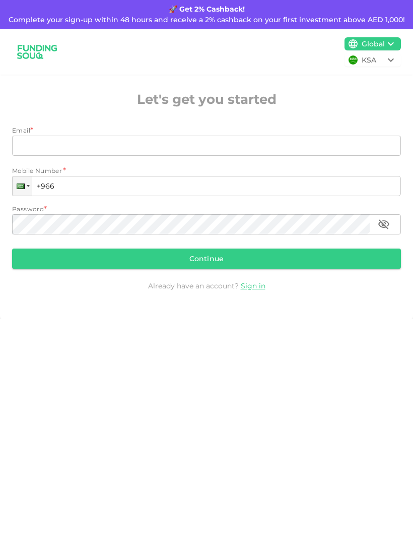
click at [339, 155] on input "Email" at bounding box center [201, 146] width 378 height 20
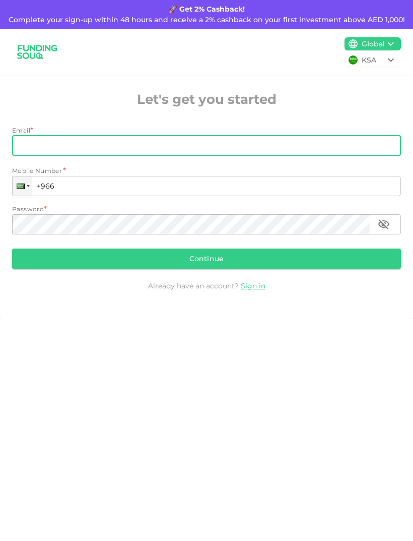
type input "[EMAIL_ADDRESS][DOMAIN_NAME]"
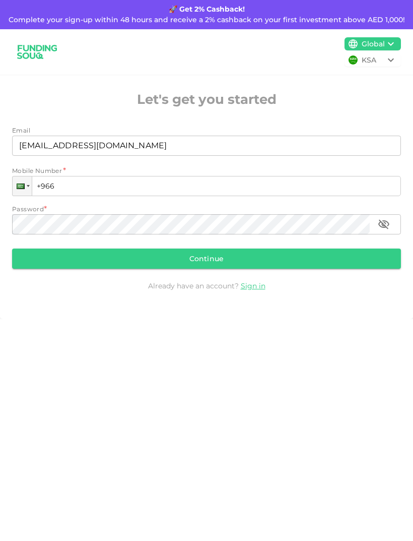
click at [237, 183] on input "+966" at bounding box center [206, 186] width 389 height 20
type input "+966"
click at [286, 146] on input "[EMAIL_ADDRESS][DOMAIN_NAME]" at bounding box center [201, 146] width 378 height 20
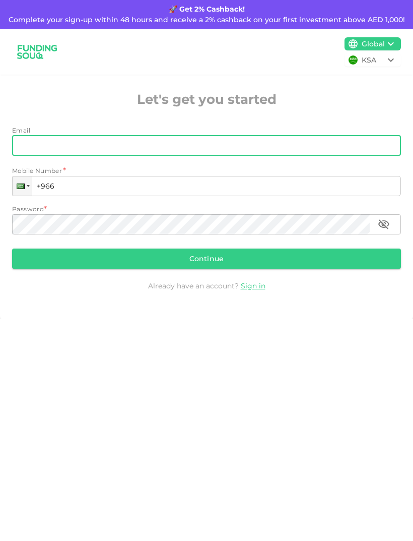
type input "[EMAIL_ADDRESS][DOMAIN_NAME]"
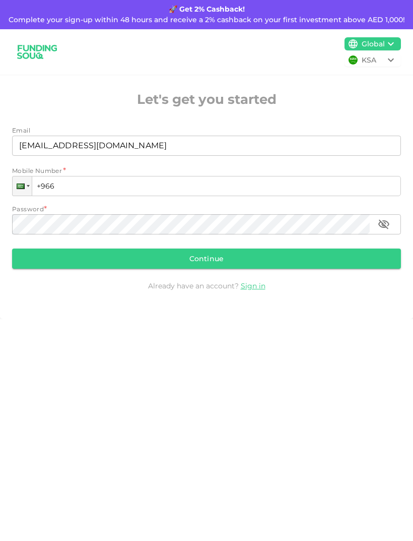
click at [241, 186] on input "+966" at bounding box center [206, 186] width 389 height 20
click at [30, 181] on div at bounding box center [22, 185] width 19 height 19
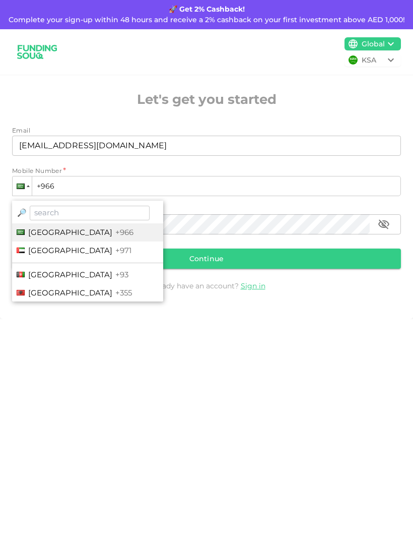
click at [87, 250] on span "[GEOGRAPHIC_DATA]" at bounding box center [70, 250] width 84 height 10
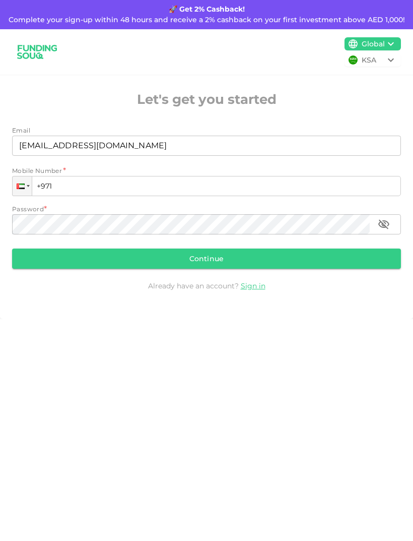
click at [146, 186] on input "+971" at bounding box center [206, 186] width 389 height 20
type input "[PHONE_NUMBER]"
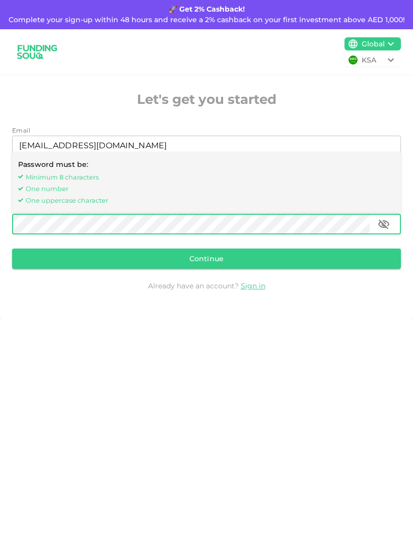
click at [255, 264] on button "Continue" at bounding box center [206, 258] width 389 height 20
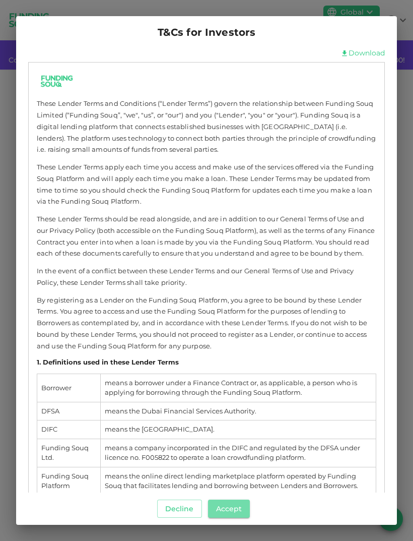
click at [235, 502] on button "Accept" at bounding box center [229, 508] width 42 height 18
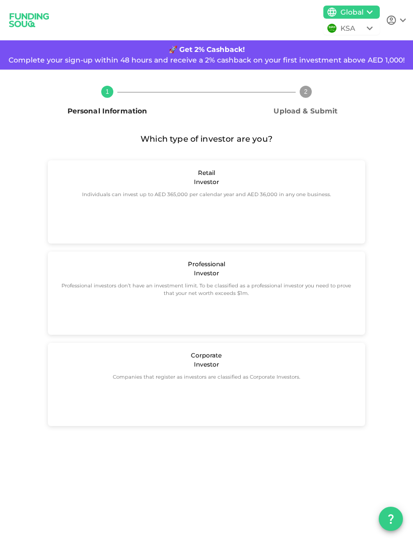
click at [298, 211] on div "Retail Investor Individuals can invest up to AED 365,000 per calendar year and …" at bounding box center [206, 201] width 317 height 83
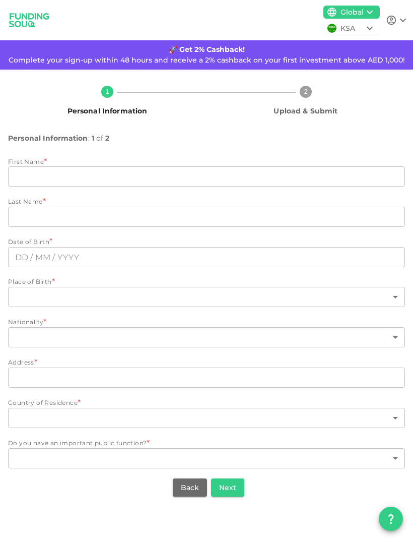
click at [329, 181] on input "firstName" at bounding box center [206, 176] width 397 height 20
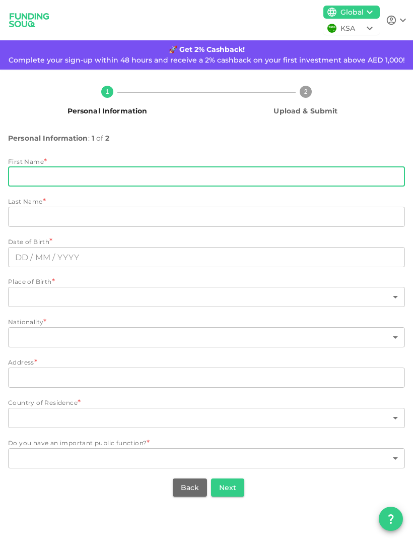
type input "Arshaq"
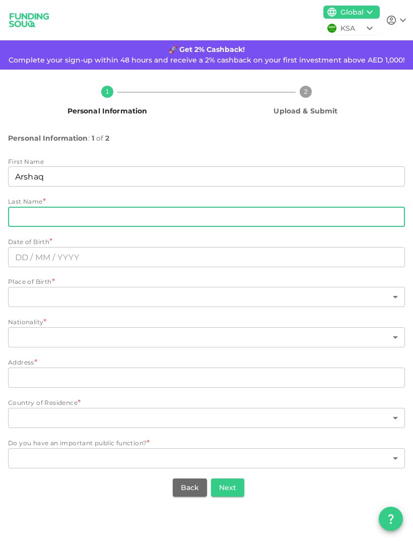
type input "[PERSON_NAME]"
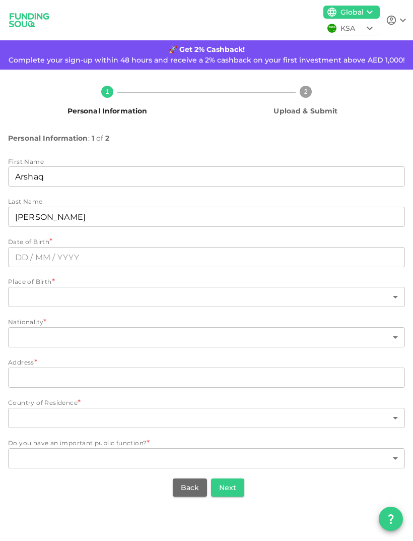
click at [266, 278] on div "Place of Birth *" at bounding box center [206, 282] width 397 height 10
click at [292, 261] on input "text" at bounding box center [206, 257] width 397 height 20
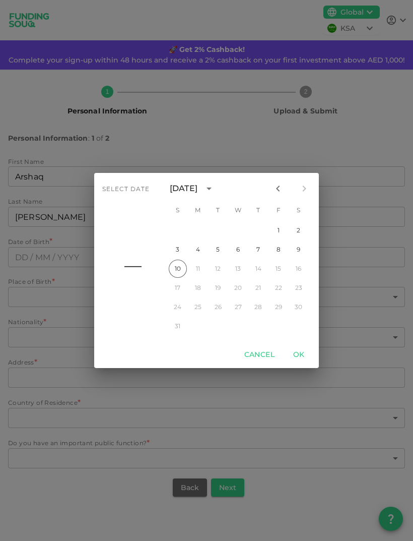
click at [215, 190] on icon "calendar view is open, switch to year view" at bounding box center [209, 188] width 12 height 12
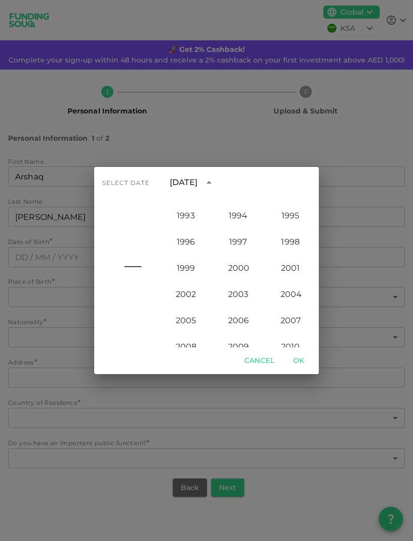
scroll to position [803, 0]
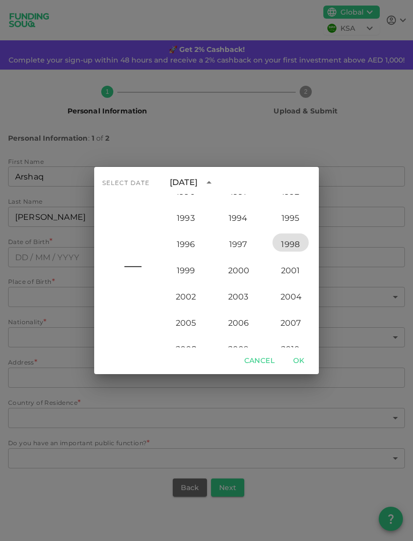
click at [304, 249] on button "1998" at bounding box center [291, 242] width 36 height 18
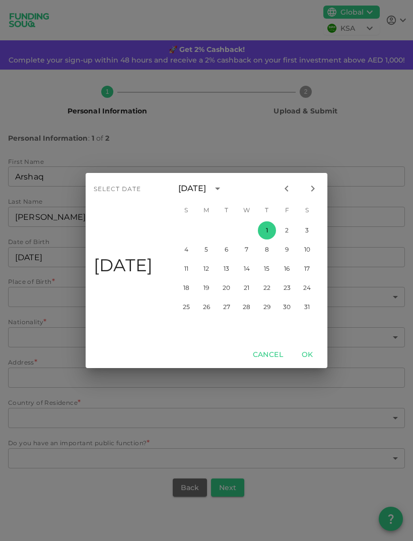
click at [316, 187] on icon "Next month" at bounding box center [313, 188] width 12 height 12
click at [312, 186] on icon "Next month" at bounding box center [313, 188] width 4 height 6
click at [311, 186] on icon "Next month" at bounding box center [313, 188] width 4 height 6
click at [313, 183] on icon "Next month" at bounding box center [313, 188] width 12 height 12
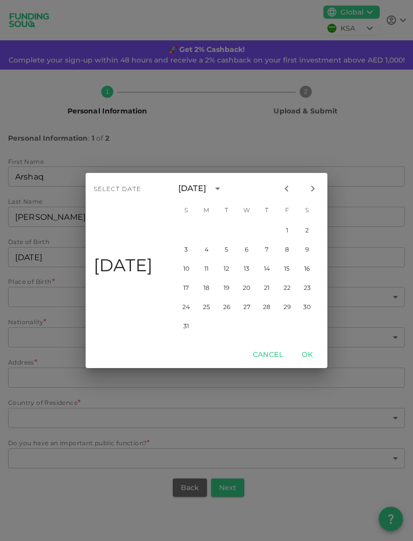
click at [313, 183] on icon "Next month" at bounding box center [313, 188] width 12 height 12
click at [312, 183] on icon "Next month" at bounding box center [313, 188] width 12 height 12
click at [311, 194] on icon "Next month" at bounding box center [313, 188] width 12 height 12
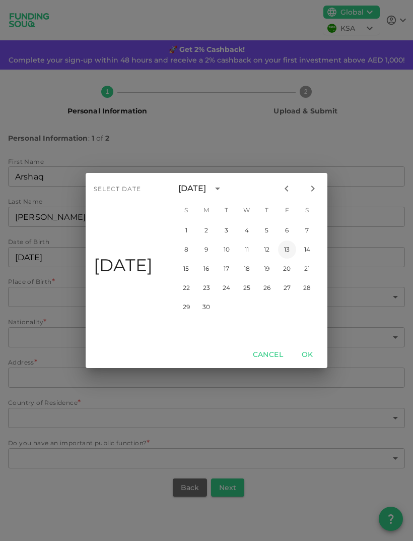
click at [285, 247] on button "13" at bounding box center [287, 249] width 18 height 18
type input "⁦⁨[DATE]⁩⁩"
click at [304, 352] on button "OK" at bounding box center [307, 354] width 32 height 19
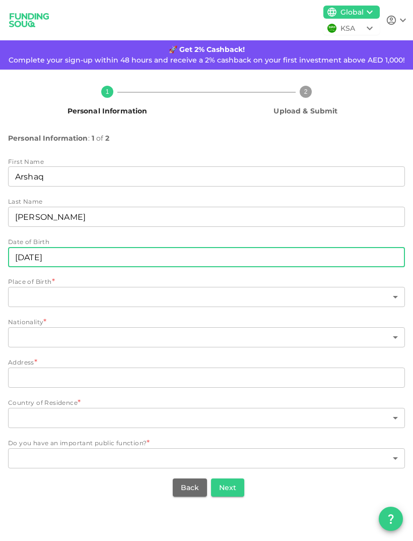
click at [301, 292] on body "KSA Global [EMAIL_ADDRESS][DOMAIN_NAME] 🚀 Get 2% Cashback! Complete your sign-u…" at bounding box center [206, 270] width 413 height 541
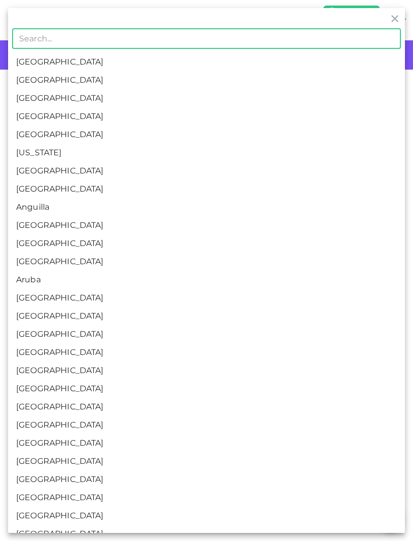
click at [316, 42] on input "text" at bounding box center [206, 39] width 389 height 20
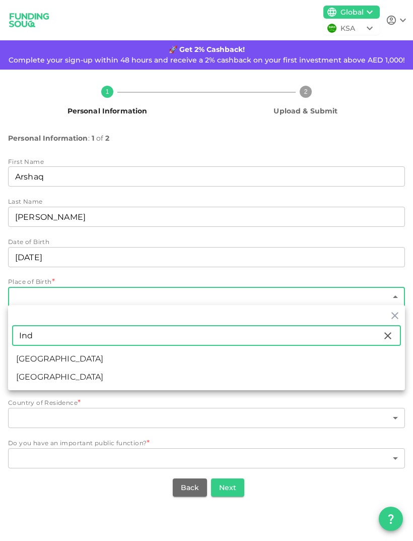
type input "Ind"
click at [283, 359] on li "[GEOGRAPHIC_DATA]" at bounding box center [206, 359] width 397 height 18
type input "88"
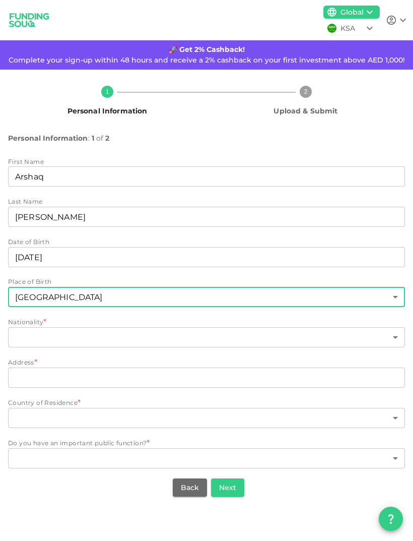
click at [226, 337] on body "KSA Global [EMAIL_ADDRESS][DOMAIN_NAME] 🚀 Get 2% Cashback! Complete your sign-u…" at bounding box center [206, 270] width 413 height 541
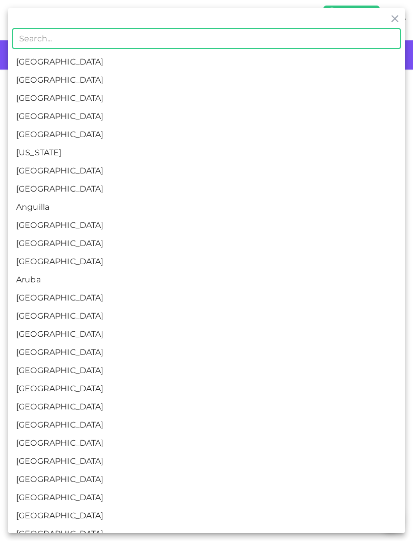
click at [289, 38] on input "text" at bounding box center [206, 39] width 389 height 20
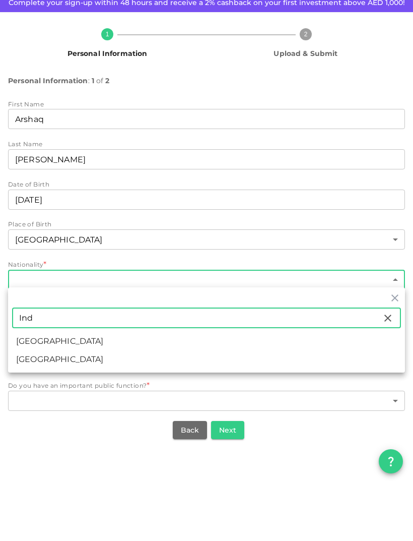
type input "Ind"
click at [133, 390] on li "[GEOGRAPHIC_DATA]" at bounding box center [206, 399] width 397 height 18
type input "88"
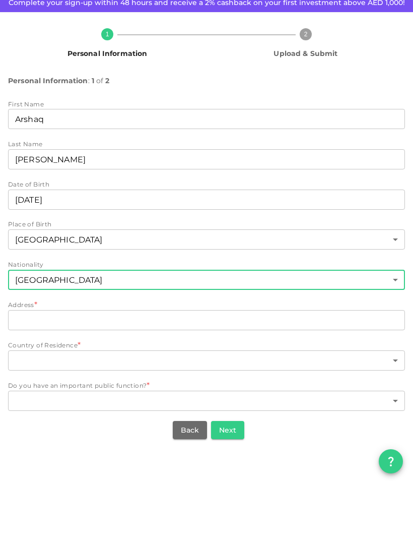
scroll to position [32, 0]
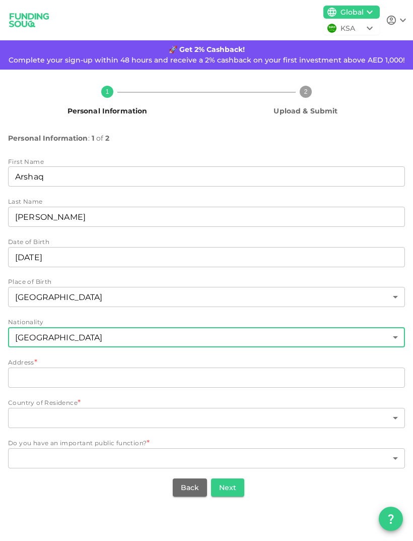
click at [229, 367] on input "address" at bounding box center [206, 377] width 397 height 20
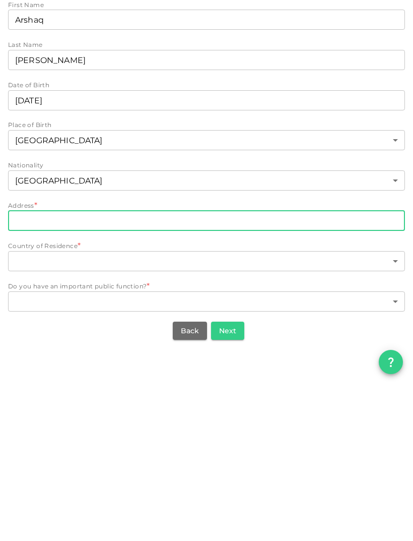
type input "[STREET_ADDRESS]"
type input "[GEOGRAPHIC_DATA]"
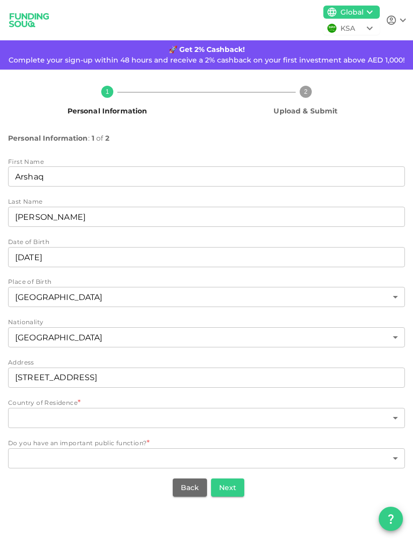
click at [205, 367] on input "[STREET_ADDRESS]" at bounding box center [206, 377] width 397 height 20
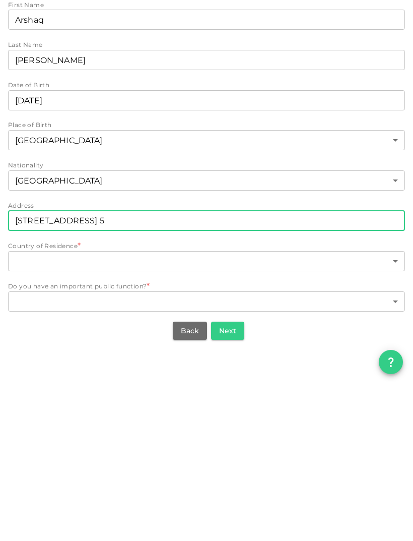
click at [284, 235] on body "KSA Global [EMAIL_ADDRESS][DOMAIN_NAME] 🚀 Get 2% Cashback! Complete your sign-u…" at bounding box center [206, 270] width 413 height 541
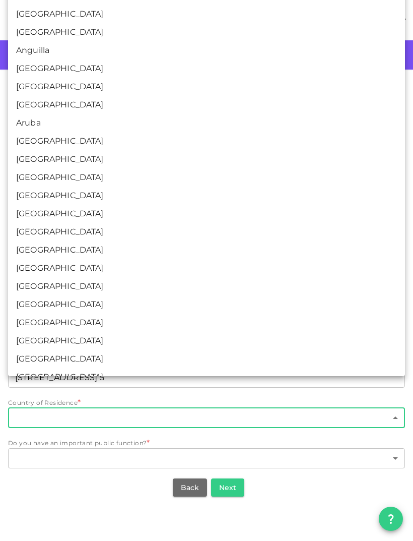
click at [206, 416] on div at bounding box center [206, 270] width 413 height 541
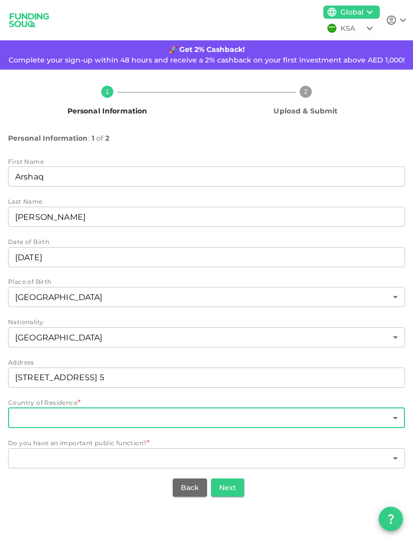
click at [248, 395] on div "First Name firstName [PERSON_NAME] firstName Last Name lastName [PERSON_NAME] l…" at bounding box center [206, 313] width 397 height 313
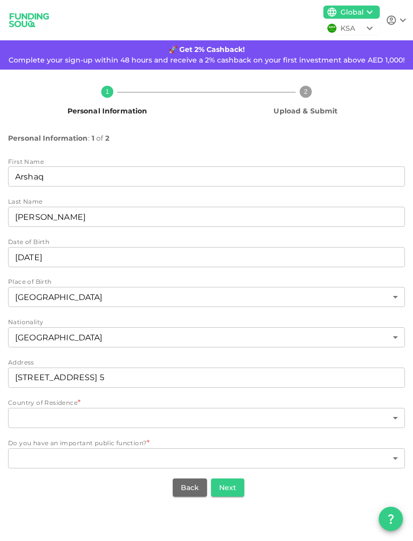
click at [272, 367] on input "[STREET_ADDRESS] 5" at bounding box center [206, 377] width 397 height 20
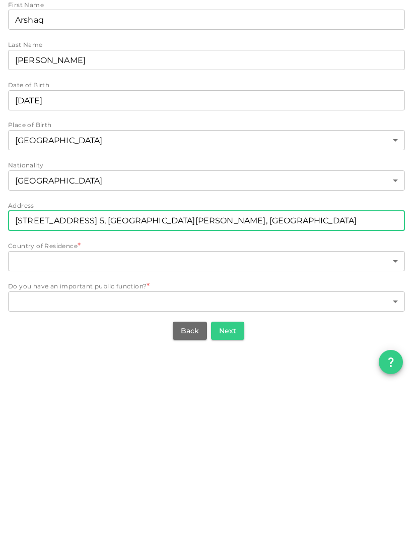
type input "[STREET_ADDRESS] 5, [GEOGRAPHIC_DATA][PERSON_NAME], [GEOGRAPHIC_DATA]"
click at [293, 229] on body "KSA Global [EMAIL_ADDRESS][DOMAIN_NAME] 🚀 Get 2% Cashback! Complete your sign-u…" at bounding box center [206, 270] width 413 height 541
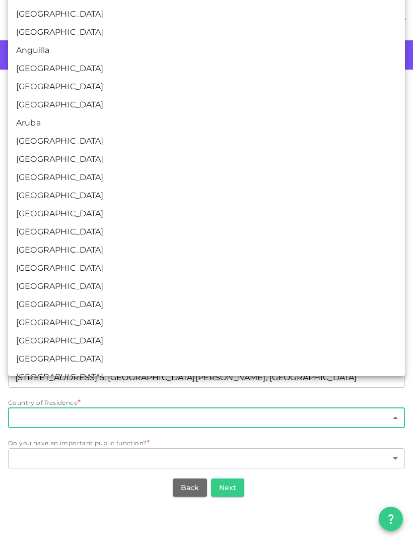
scroll to position [-3, 0]
click at [251, 417] on div at bounding box center [206, 270] width 413 height 541
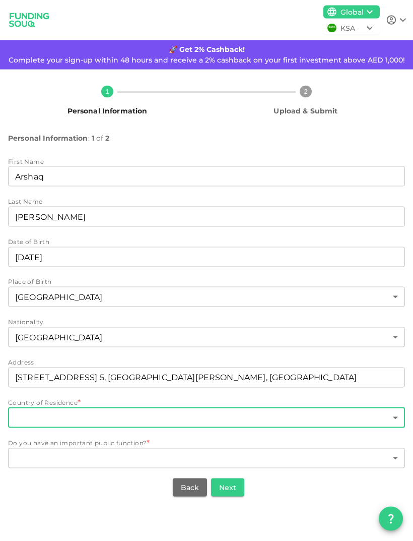
scroll to position [0, 0]
click at [168, 414] on body "KSA Global [EMAIL_ADDRESS][DOMAIN_NAME] 🚀 Get 2% Cashback! Complete your sign-u…" at bounding box center [206, 270] width 413 height 541
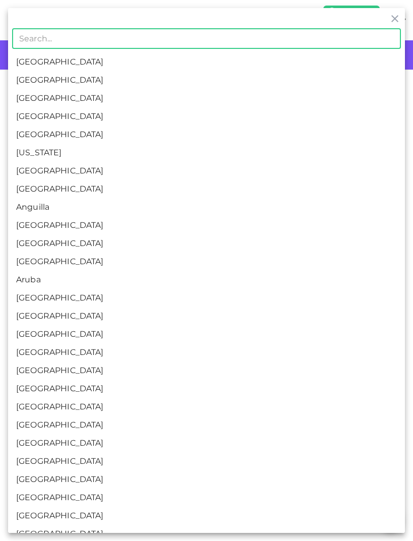
click at [243, 79] on li "[GEOGRAPHIC_DATA]" at bounding box center [206, 80] width 397 height 18
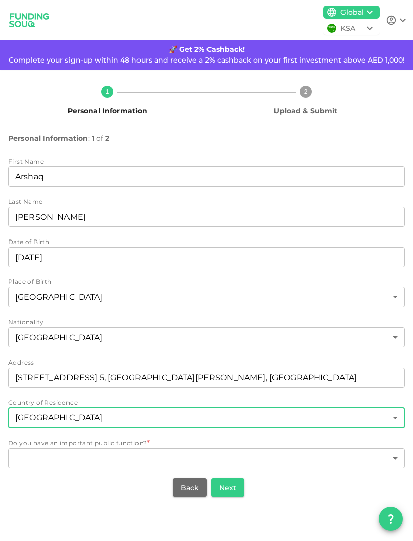
type input "2"
click at [194, 421] on body "KSA Global [EMAIL_ADDRESS][DOMAIN_NAME] 🚀 Get 2% Cashback! Complete your sign-u…" at bounding box center [206, 270] width 413 height 541
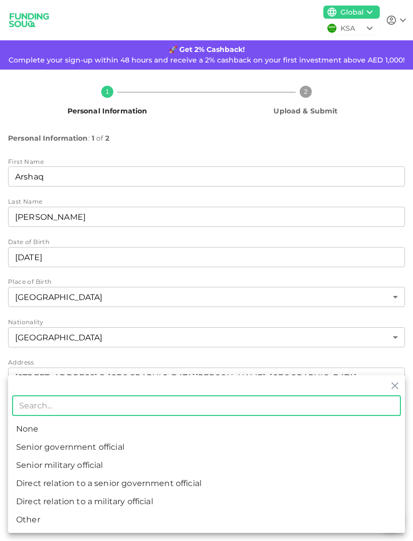
click at [135, 428] on li "None" at bounding box center [206, 429] width 397 height 18
type input "1"
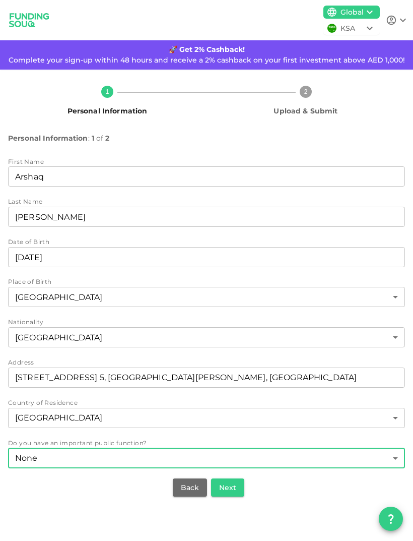
click at [231, 478] on button "Next" at bounding box center [227, 487] width 33 height 18
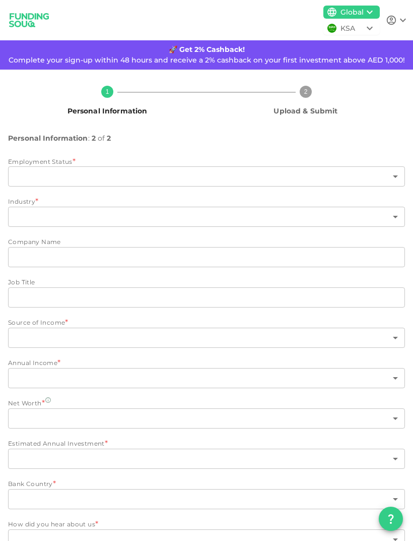
type input "2"
radio input "false"
radio input "true"
click at [385, 151] on body "KSA Global [EMAIL_ADDRESS][DOMAIN_NAME] 🚀 Get 2% Cashback! Complete your sign-u…" at bounding box center [206, 270] width 413 height 541
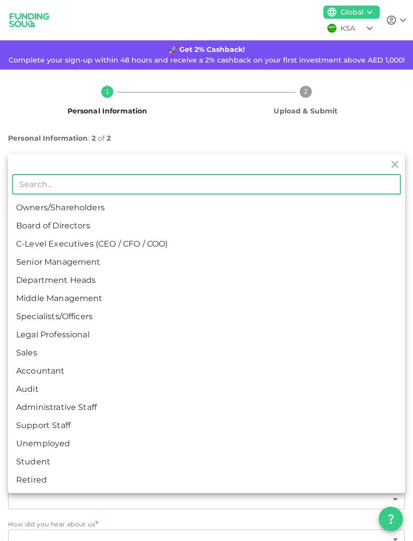
click at [88, 311] on li "Specialists/Officers" at bounding box center [206, 316] width 397 height 18
type input "7"
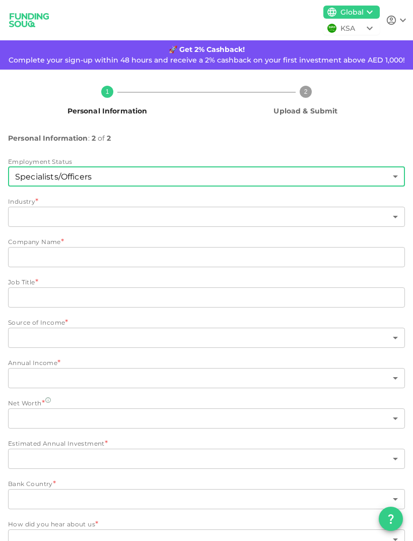
click at [243, 184] on body "KSA Global [EMAIL_ADDRESS][DOMAIN_NAME] 🚀 Get 2% Cashback! Complete your sign-u…" at bounding box center [206, 270] width 413 height 541
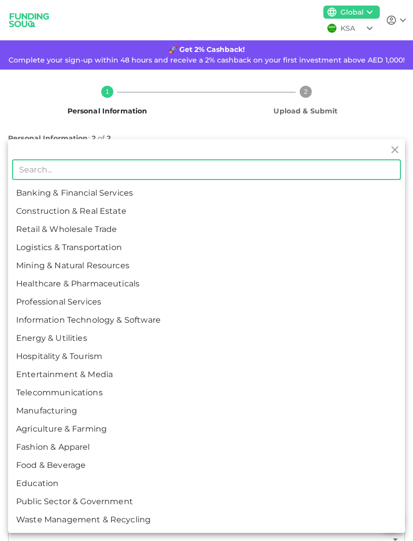
click at [164, 210] on li "Construction & Real Estate" at bounding box center [206, 211] width 397 height 18
type input "2"
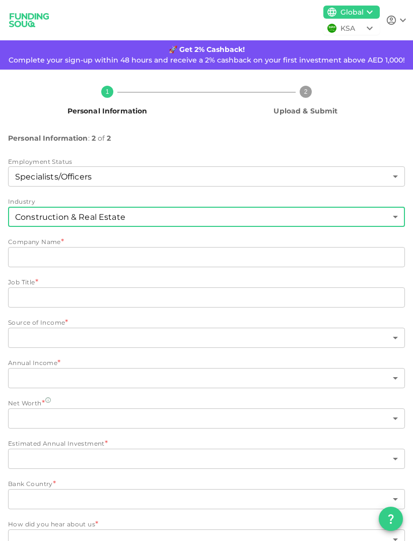
click at [191, 247] on input "companyName" at bounding box center [206, 257] width 397 height 20
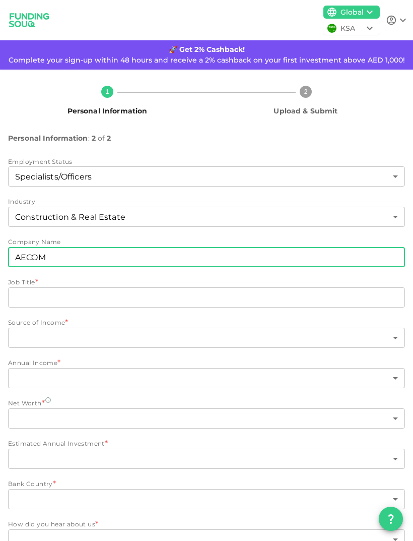
type input "AECOM"
click at [344, 287] on input "jobTitle" at bounding box center [206, 297] width 397 height 20
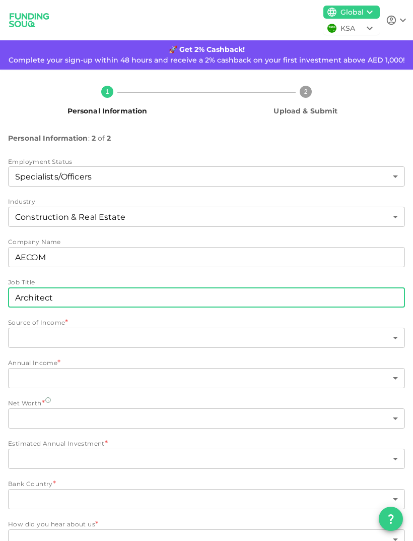
type input "Architect"
click at [270, 306] on body "KSA Global [EMAIL_ADDRESS][DOMAIN_NAME] 🚀 Get 2% Cashback! Complete your sign-u…" at bounding box center [206, 270] width 413 height 541
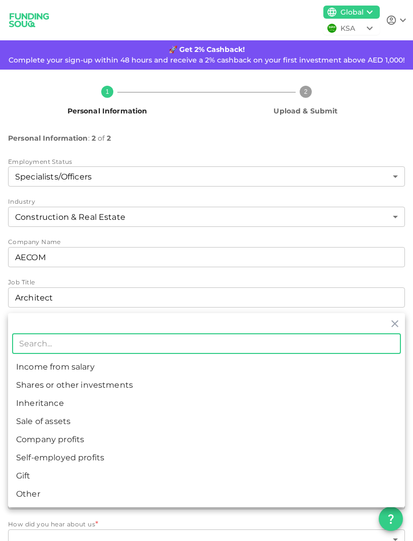
click at [264, 364] on li "Income from salary" at bounding box center [206, 367] width 397 height 18
type input "1"
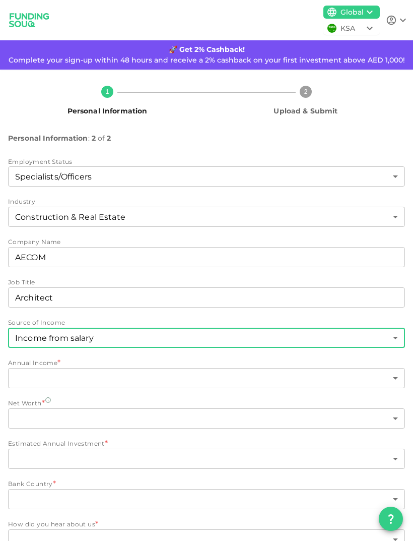
click at [310, 341] on body "KSA Global [EMAIL_ADDRESS][DOMAIN_NAME] 🚀 Get 2% Cashback! Complete your sign-u…" at bounding box center [206, 270] width 413 height 541
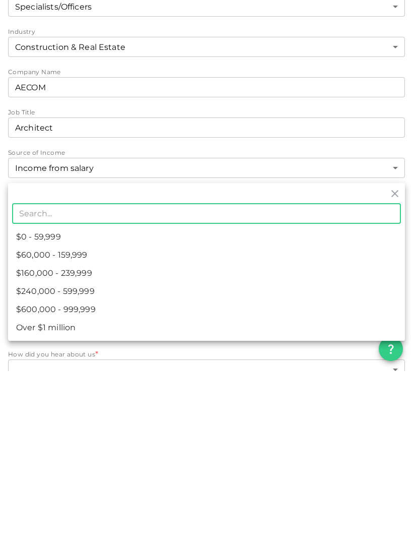
click at [35, 398] on li "$0 - 59,999" at bounding box center [206, 407] width 397 height 18
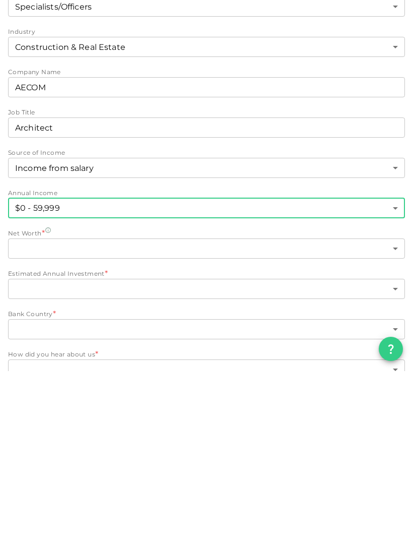
type input "1"
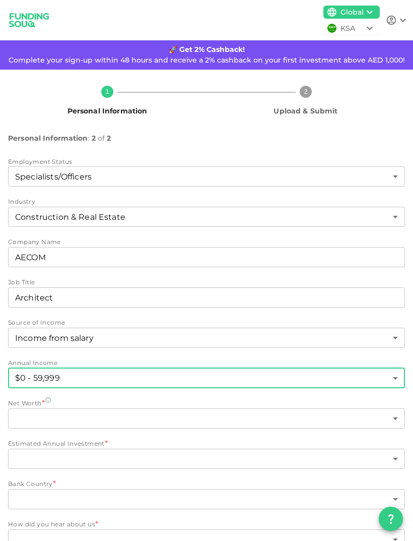
click at [333, 438] on div "Estimated Annual Investment *" at bounding box center [206, 443] width 397 height 10
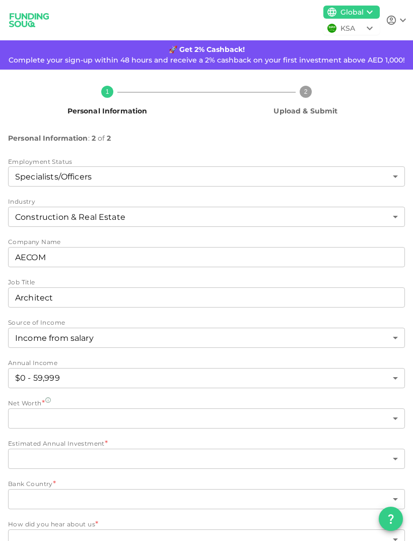
click at [346, 388] on body "KSA Global [EMAIL_ADDRESS][DOMAIN_NAME] 🚀 Get 2% Cashback! Complete your sign-u…" at bounding box center [206, 270] width 413 height 541
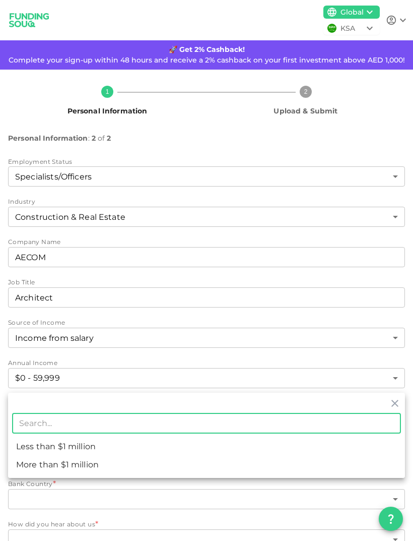
click at [321, 450] on li "Less than $1 million" at bounding box center [206, 446] width 397 height 18
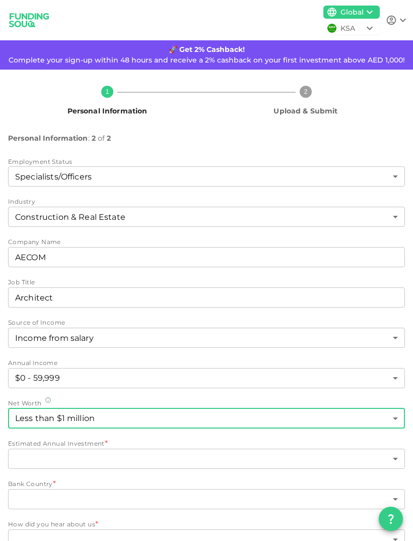
type input "1"
click at [341, 425] on body "KSA Global [EMAIL_ADDRESS][DOMAIN_NAME] 🚀 Get 2% Cashback! Complete your sign-u…" at bounding box center [206, 270] width 413 height 541
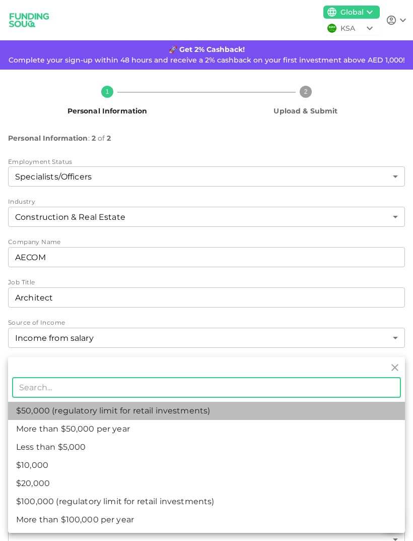
click at [291, 408] on li "$50,000 (regulatory limit for retail investments)" at bounding box center [206, 411] width 397 height 18
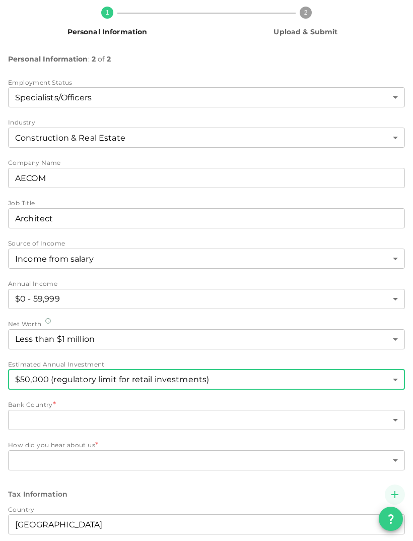
scroll to position [94, 0]
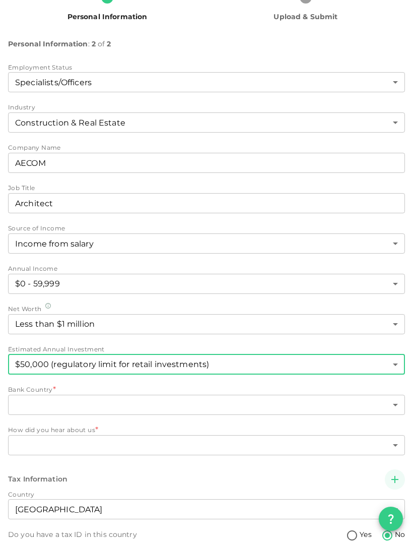
click at [370, 337] on body "KSA Global [EMAIL_ADDRESS][DOMAIN_NAME] 🚀 Get 2% Cashback! Complete your sign-u…" at bounding box center [206, 270] width 413 height 541
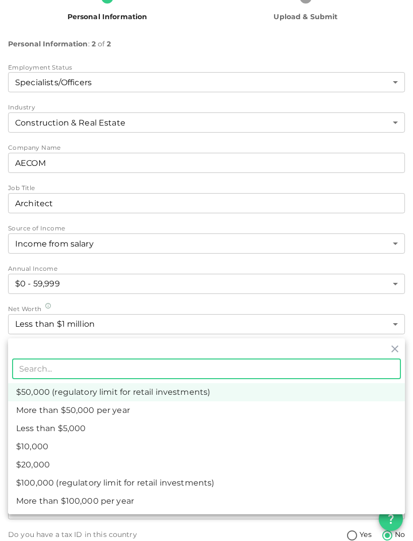
click at [342, 386] on li "$50,000 (regulatory limit for retail investments)" at bounding box center [206, 392] width 397 height 18
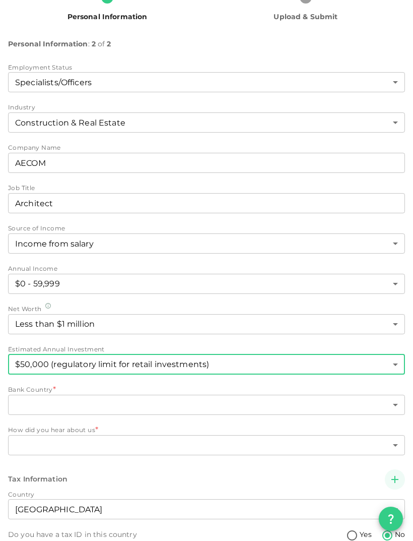
click at [374, 334] on body "KSA Global [EMAIL_ADDRESS][DOMAIN_NAME] 🚀 Get 2% Cashback! Complete your sign-u…" at bounding box center [206, 270] width 413 height 541
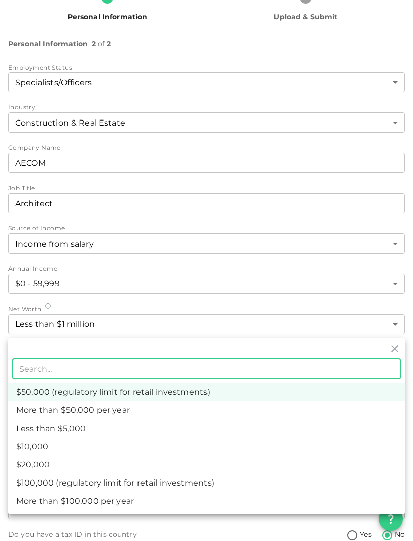
click at [304, 452] on li "$10,000" at bounding box center [206, 446] width 397 height 18
type input "2"
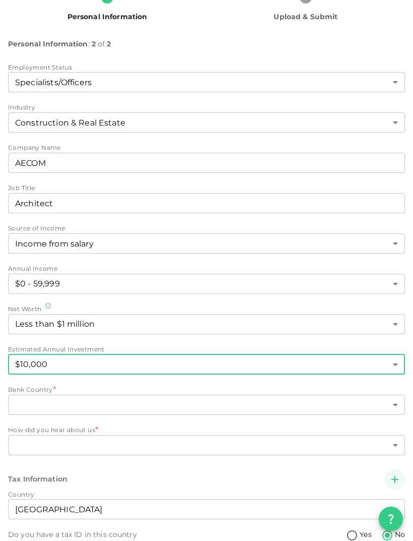
click at [362, 364] on body "KSA Global [EMAIL_ADDRESS][DOMAIN_NAME] 🚀 Get 2% Cashback! Complete your sign-u…" at bounding box center [206, 270] width 413 height 541
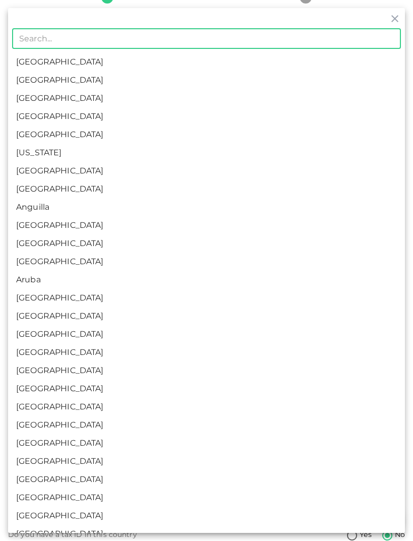
click at [135, 83] on li "[GEOGRAPHIC_DATA]" at bounding box center [206, 80] width 397 height 18
type input "2"
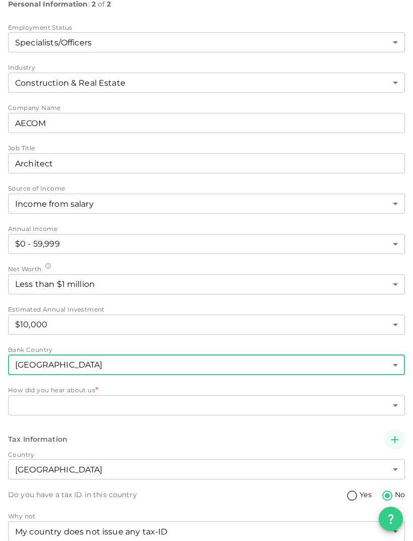
scroll to position [133, 0]
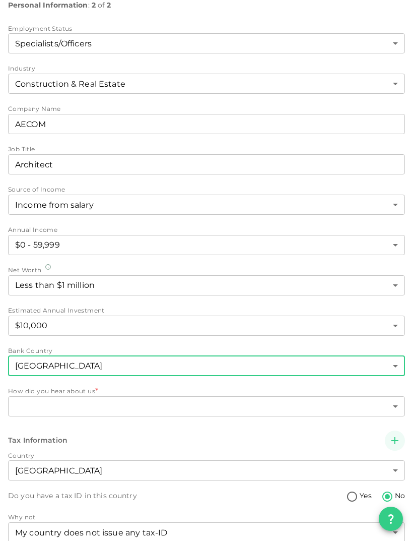
click at [381, 366] on body "KSA Global [EMAIL_ADDRESS][DOMAIN_NAME] 🚀 Get 2% Cashback! Complete your sign-u…" at bounding box center [206, 270] width 413 height 541
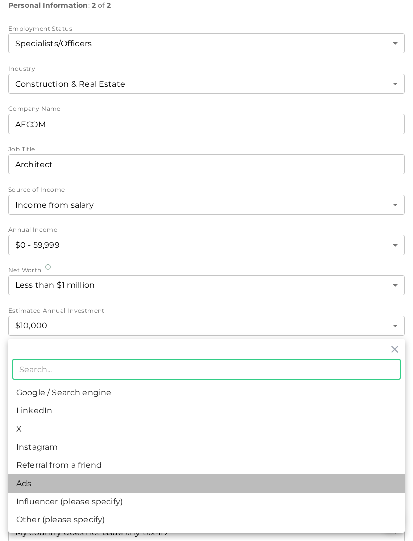
click at [42, 482] on li "Ads" at bounding box center [206, 483] width 397 height 18
type input "11"
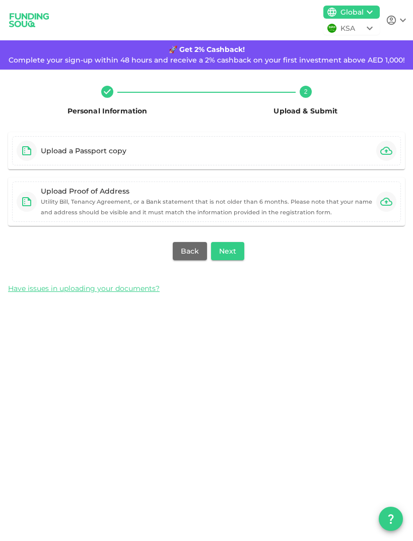
click at [197, 242] on button "Back" at bounding box center [190, 251] width 34 height 18
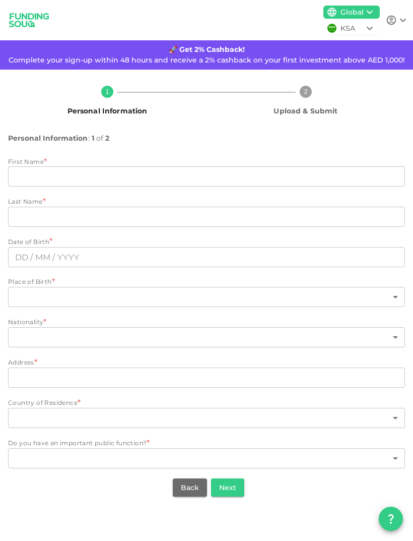
type input "Arshaq"
type input "[PERSON_NAME]"
type input "⁦⁨[DATE]⁩⁩"
type input "88"
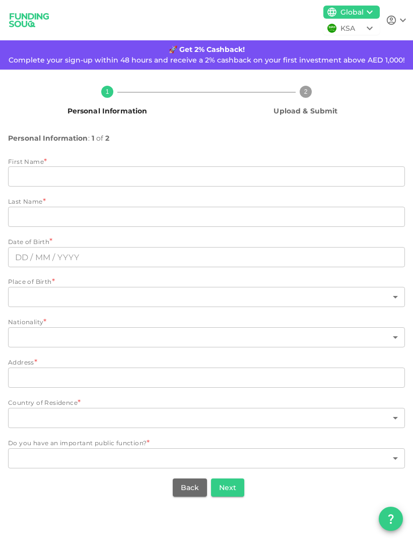
type input "[STREET_ADDRESS] 5, [GEOGRAPHIC_DATA][PERSON_NAME], [GEOGRAPHIC_DATA]"
type input "2"
type input "1"
